Goal: Transaction & Acquisition: Purchase product/service

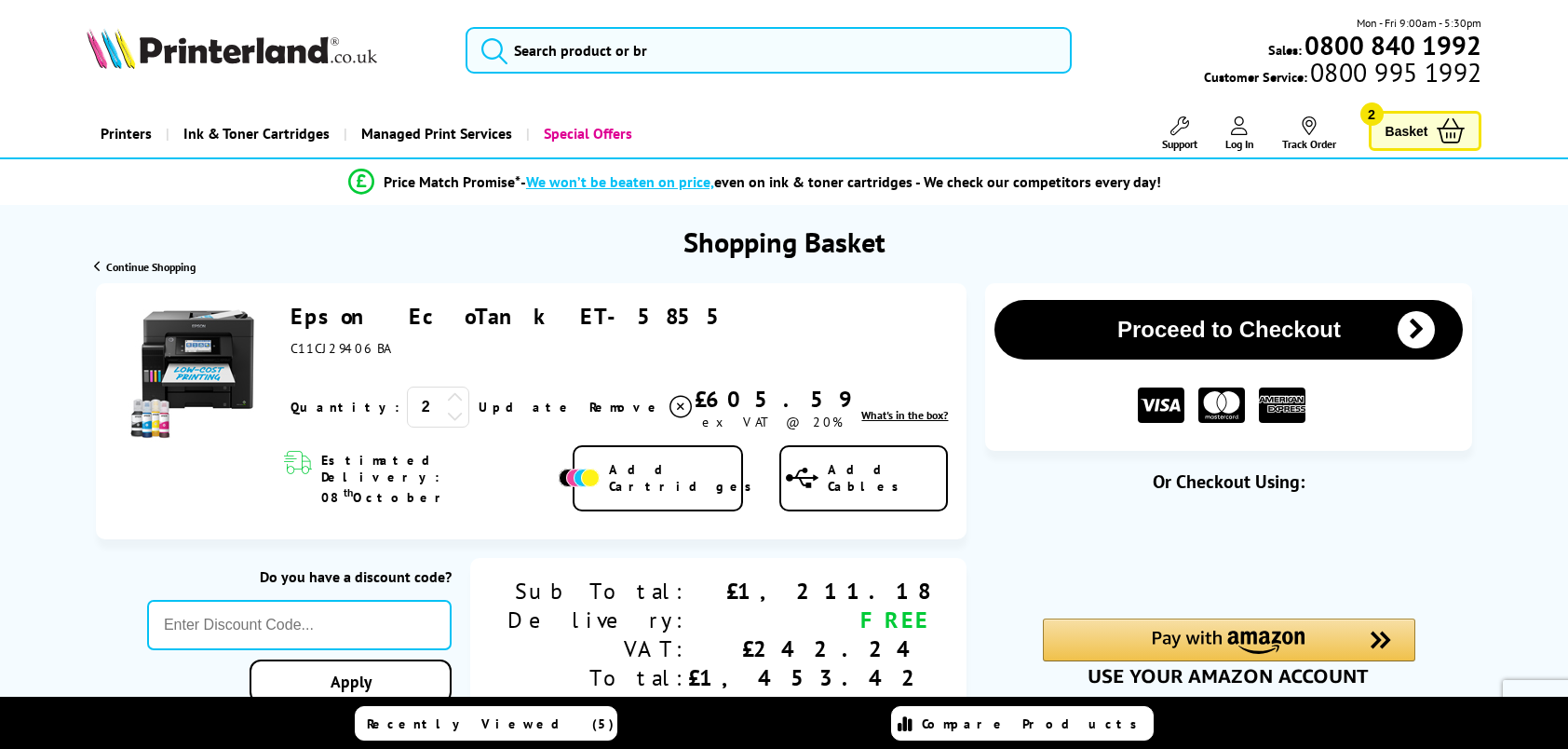
click at [447, 414] on icon at bounding box center [456, 416] width 17 height 17
click at [478, 410] on link "Update" at bounding box center [526, 407] width 96 height 17
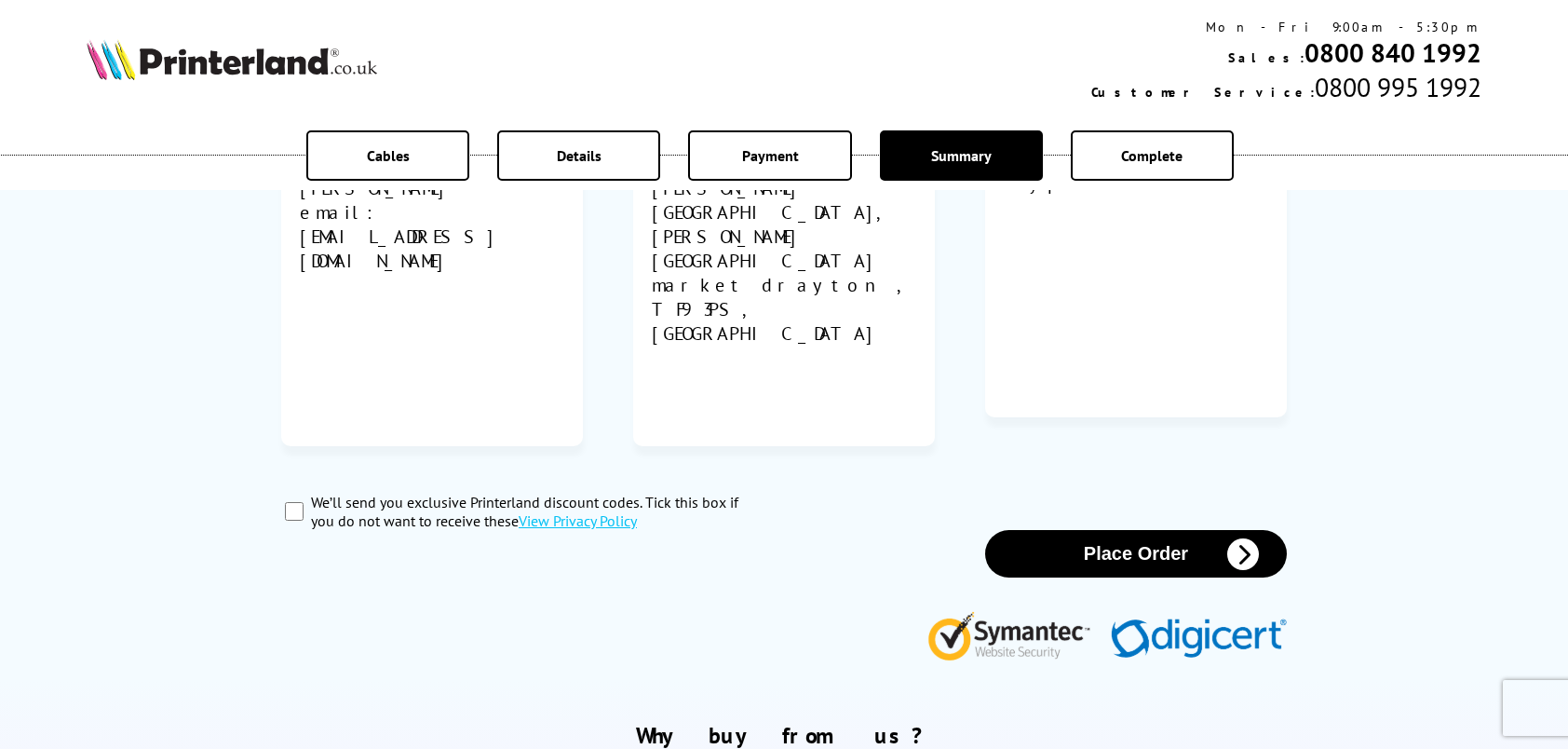
scroll to position [838, 0]
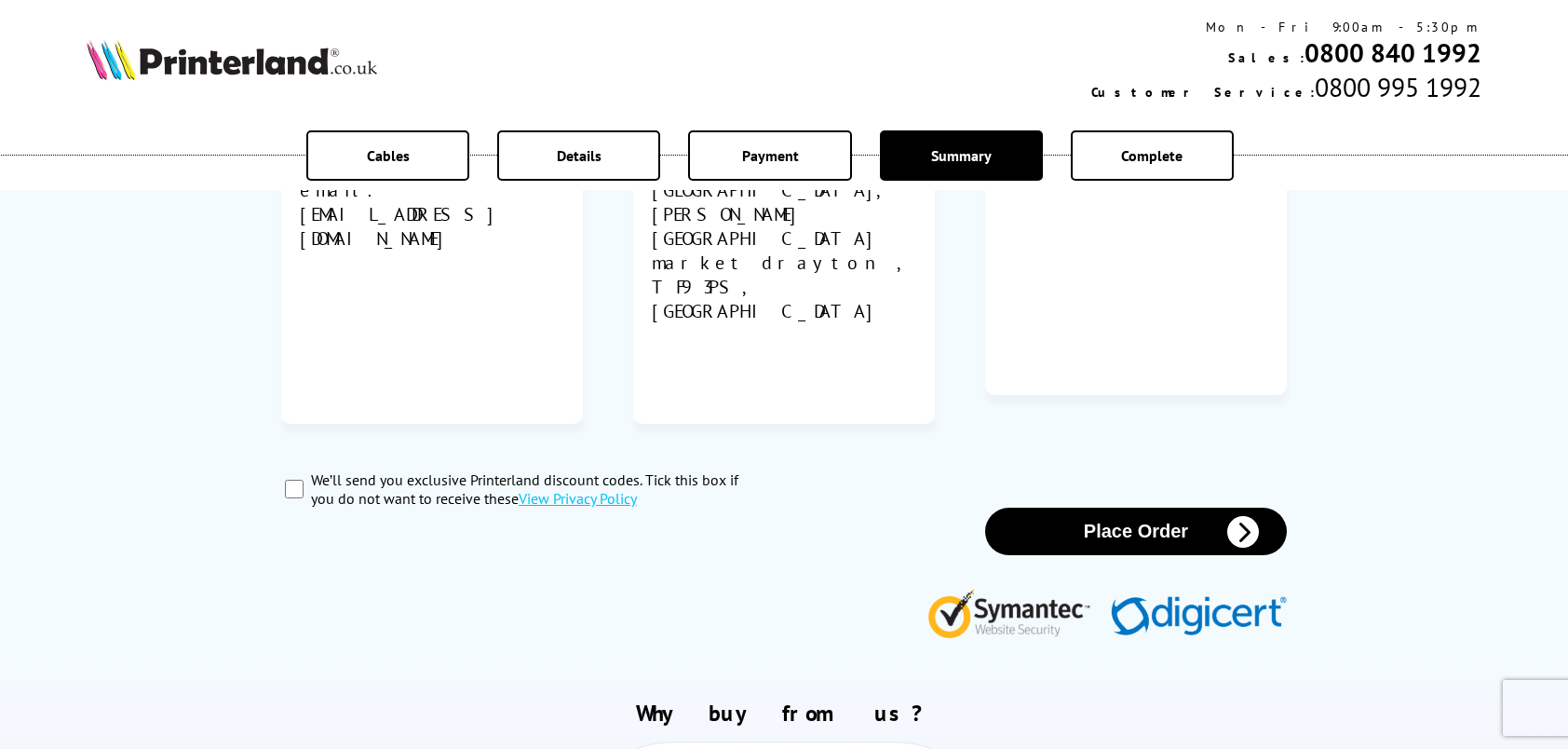
click at [1118, 508] on button "Place Order" at bounding box center [1136, 532] width 302 height 47
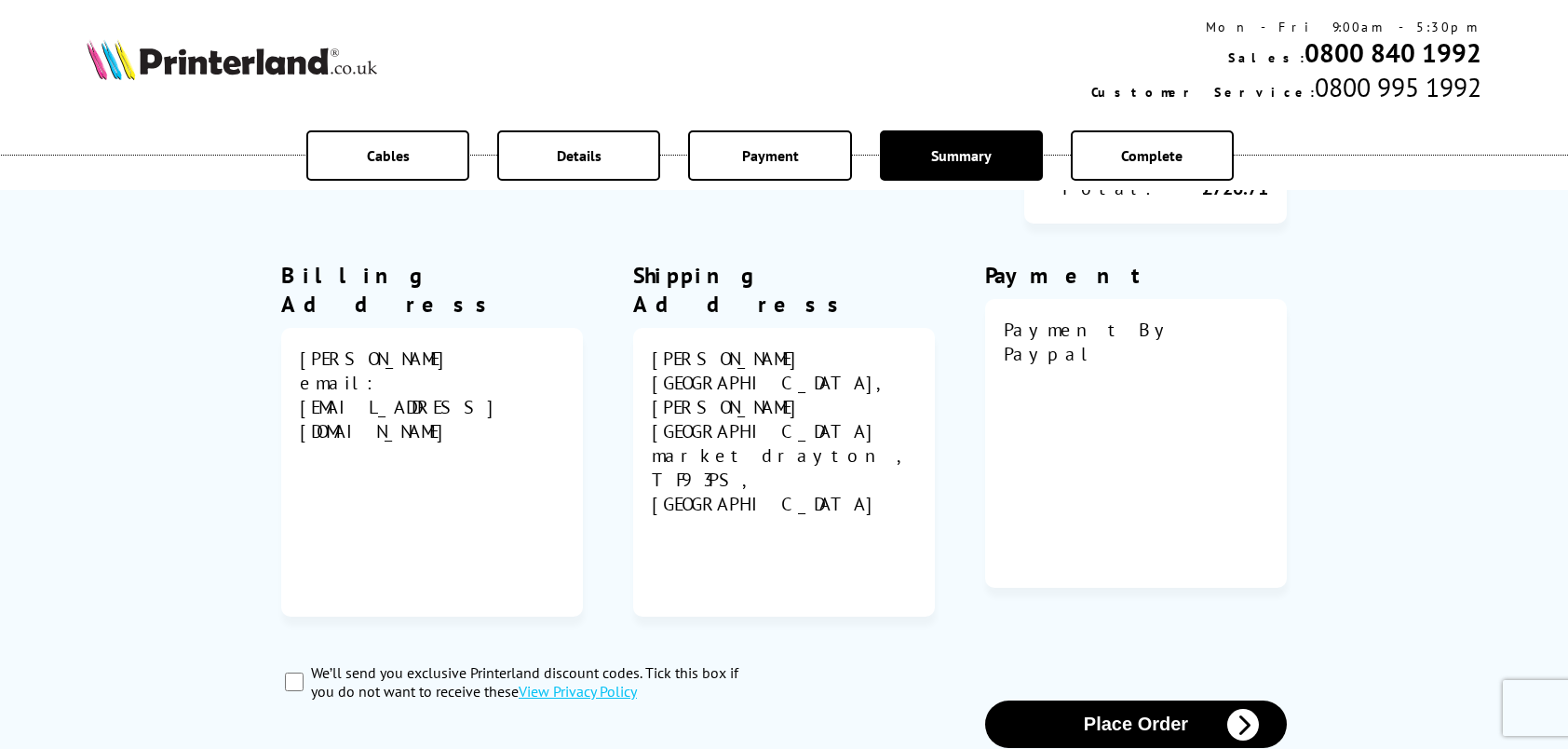
scroll to position [95, 0]
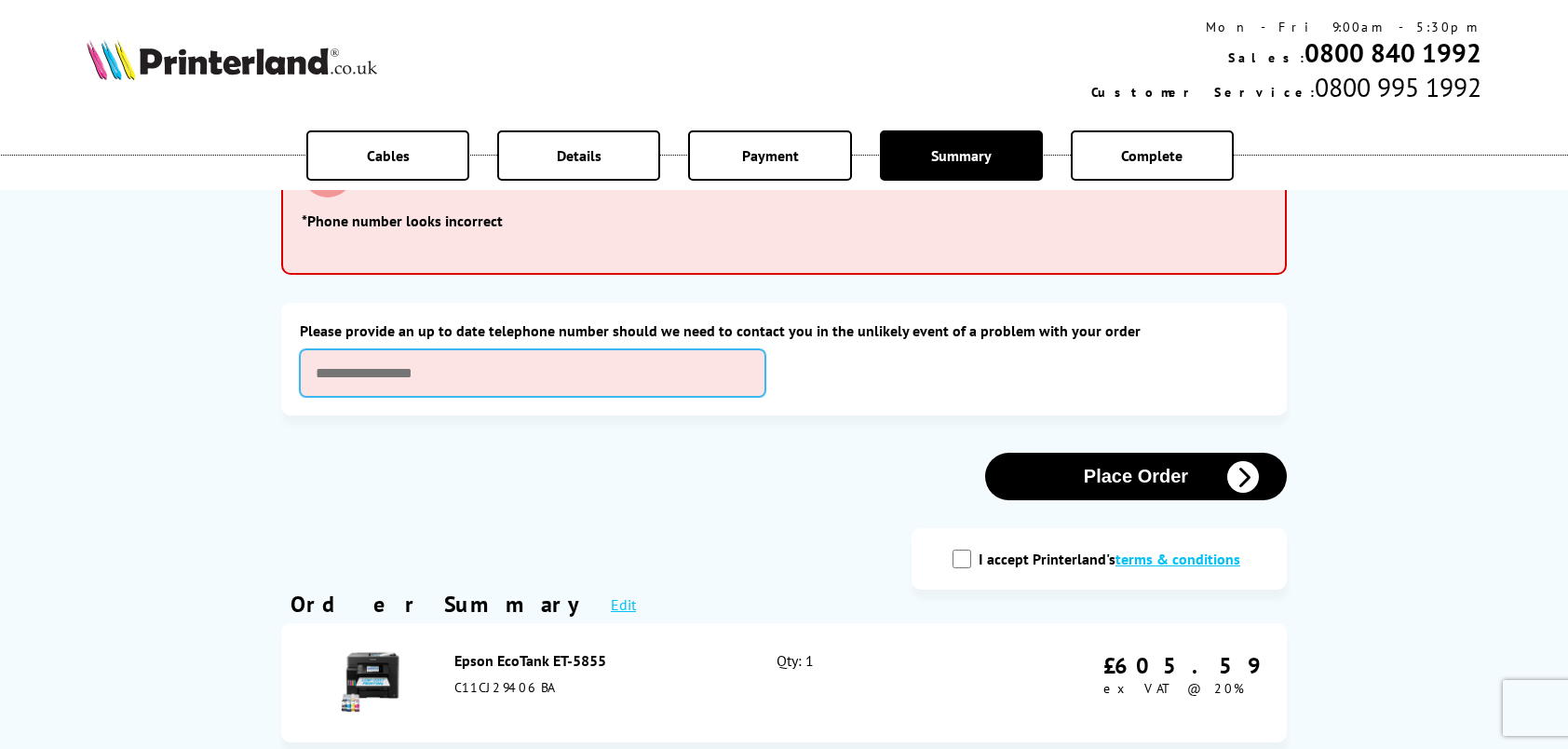
type input "**********"
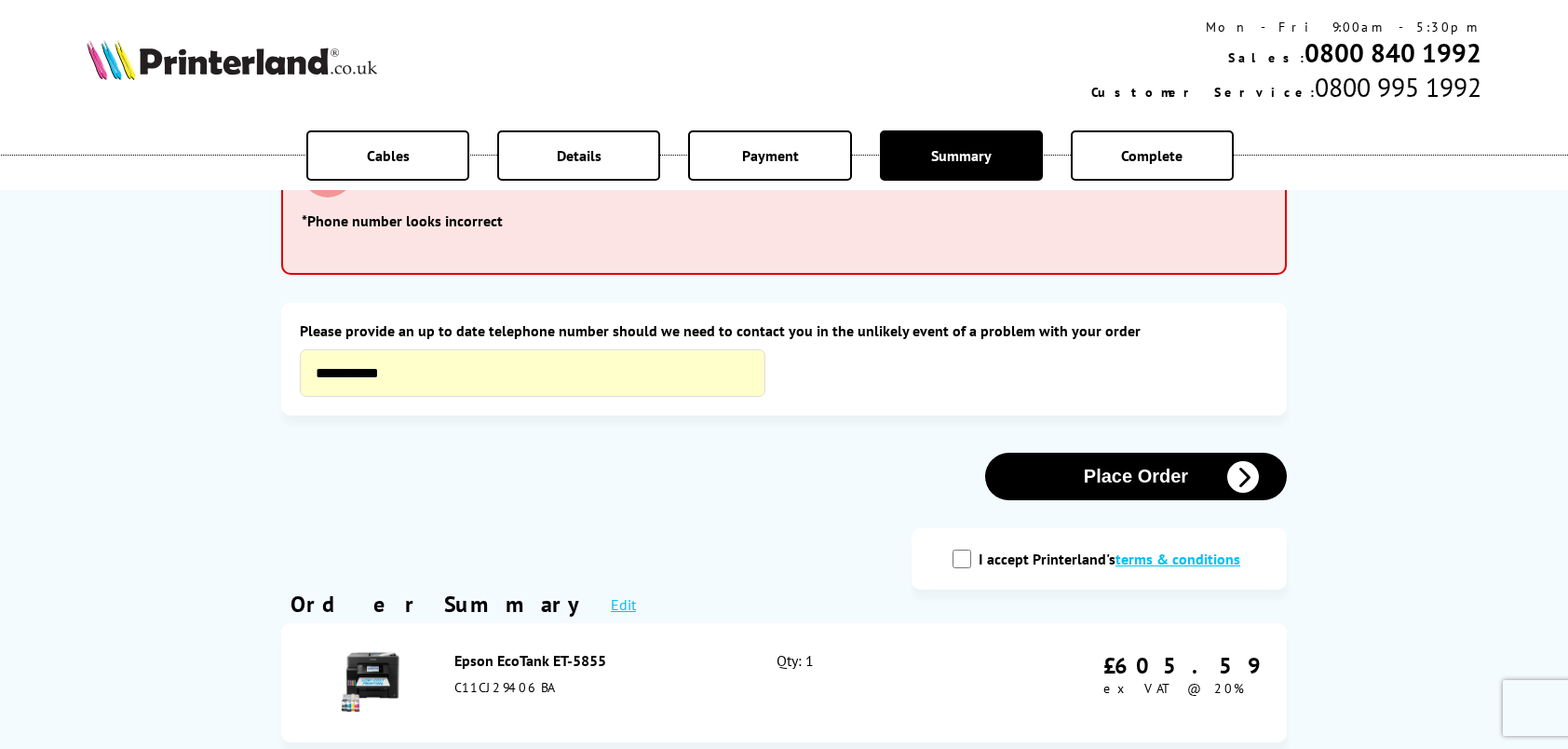
click at [1120, 469] on button "Place Order" at bounding box center [1136, 477] width 302 height 47
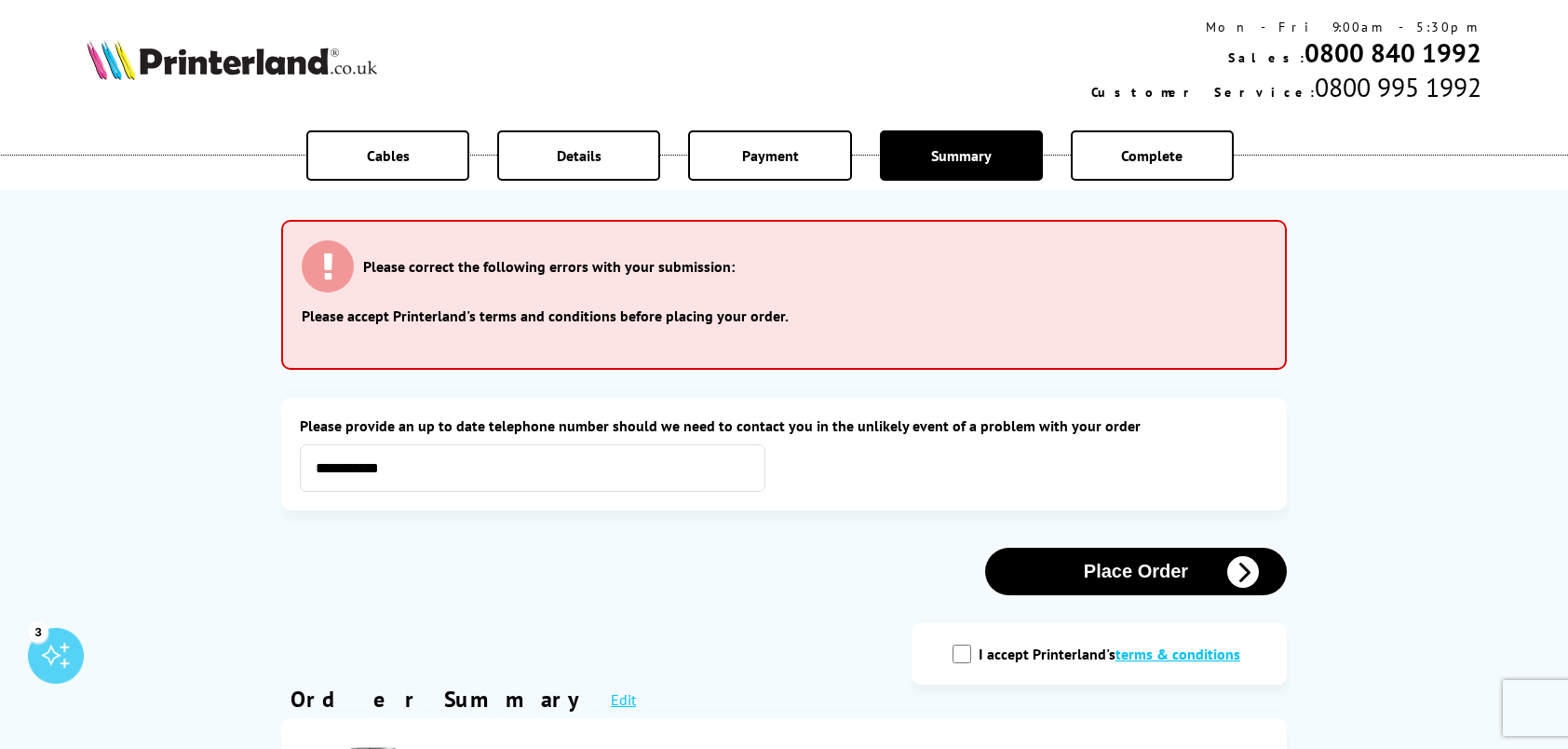
click at [961, 657] on input "I accept Printerland's terms & conditions" at bounding box center [961, 654] width 19 height 19
checkbox input "true"
click at [1115, 563] on button "Place Order" at bounding box center [1136, 571] width 302 height 47
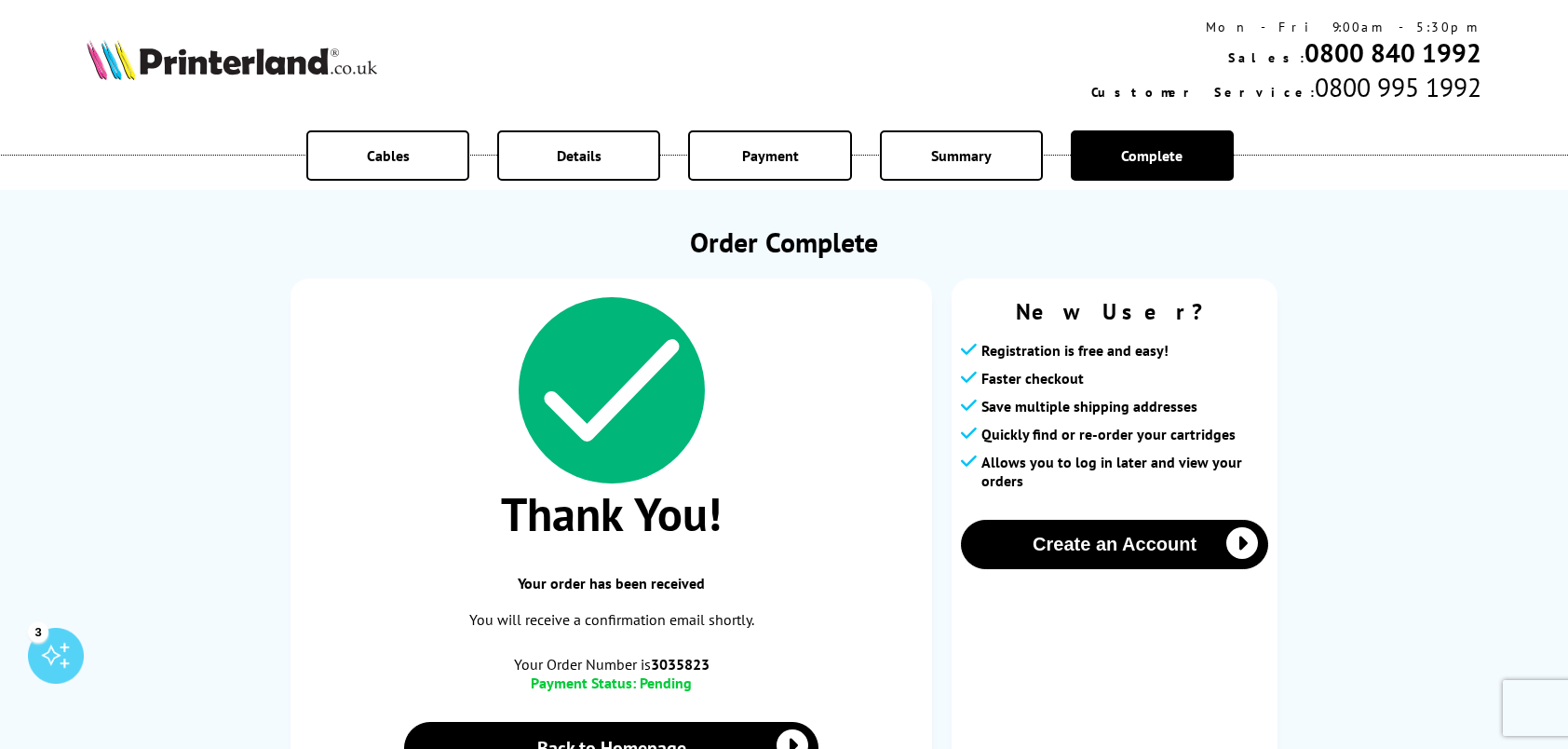
scroll to position [93, 0]
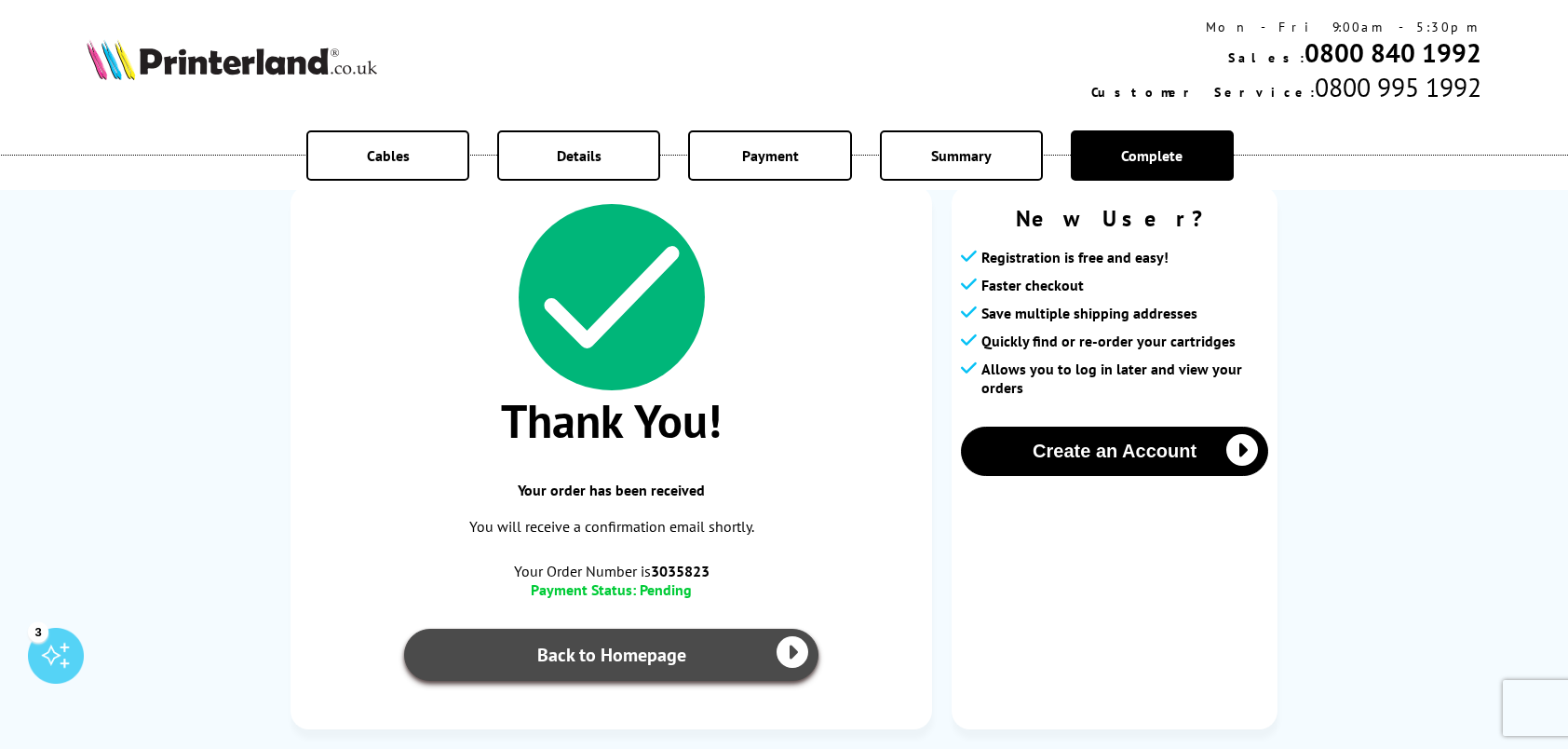
click at [663, 657] on link "Back to Homepage" at bounding box center [611, 654] width 414 height 52
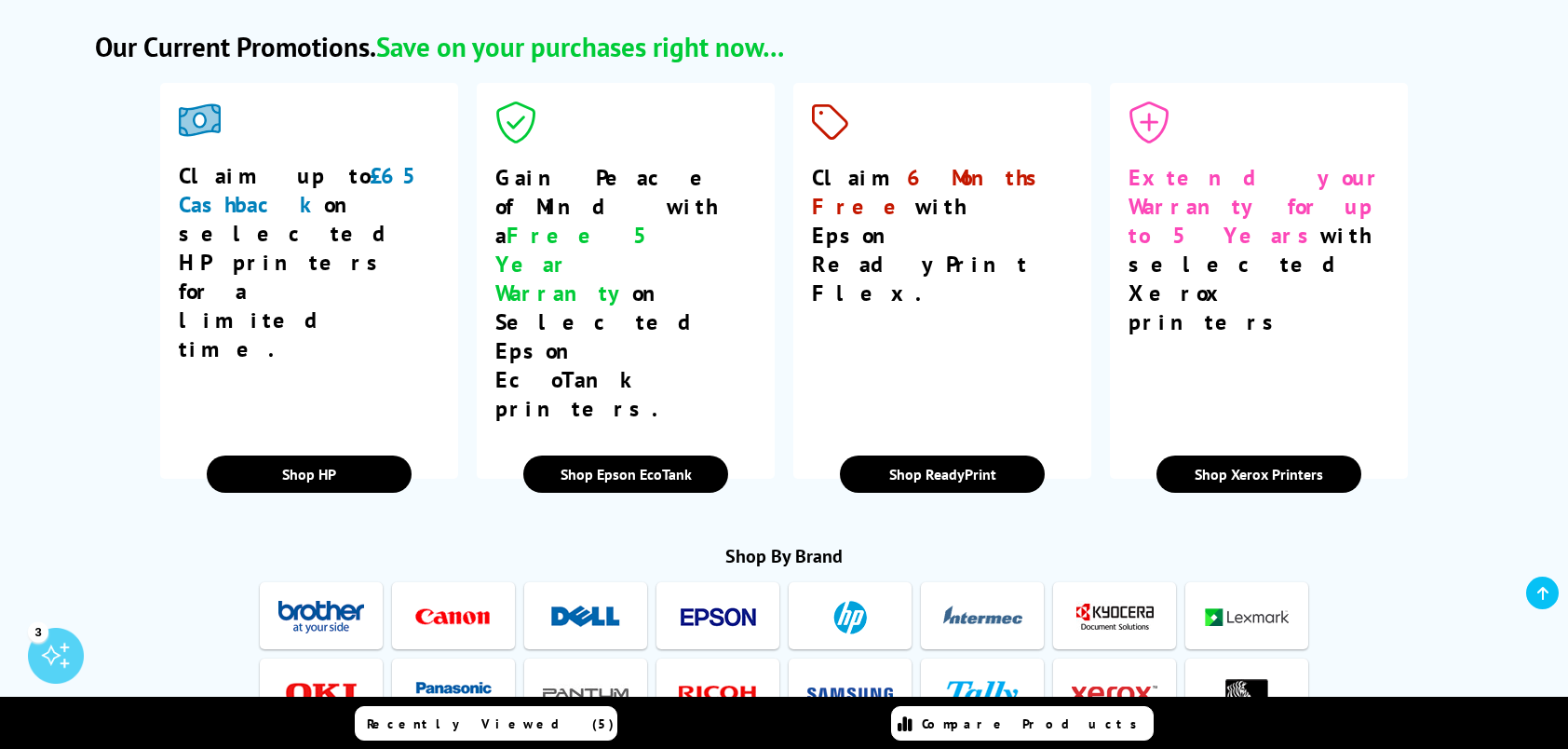
scroll to position [3073, 0]
